Goal: Task Accomplishment & Management: Use online tool/utility

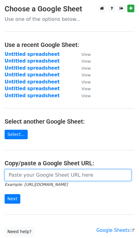
click at [21, 178] on input "url" at bounding box center [68, 175] width 126 height 12
paste input "[URL][DOMAIN_NAME]"
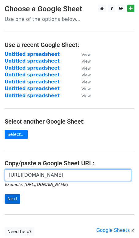
type input "[URL][DOMAIN_NAME]"
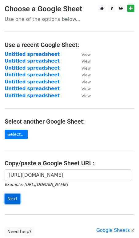
click at [14, 196] on input "Next" at bounding box center [13, 199] width 16 height 10
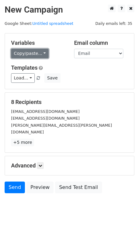
click at [29, 54] on link "Copy/paste..." at bounding box center [29, 54] width 37 height 10
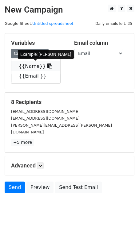
click at [28, 64] on link "{{Name}}" at bounding box center [35, 66] width 49 height 10
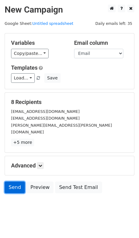
click at [15, 182] on link "Send" at bounding box center [15, 188] width 20 height 12
